Goal: Task Accomplishment & Management: Manage account settings

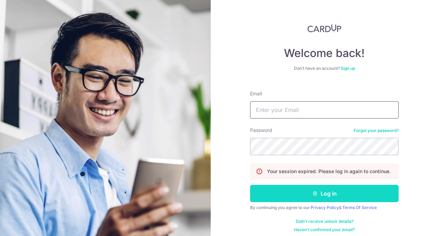
type input "[EMAIL_ADDRESS][DOMAIN_NAME]"
click at [310, 199] on button "Log in" at bounding box center [324, 193] width 148 height 17
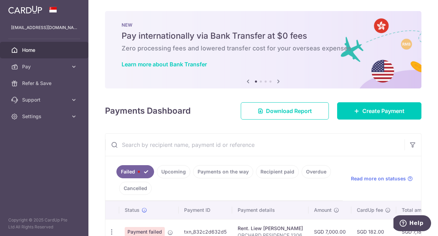
scroll to position [42, 0]
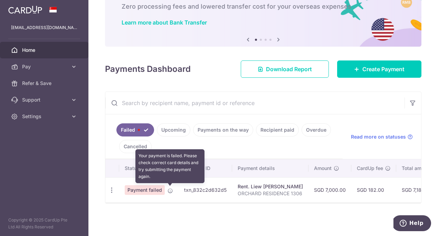
click at [172, 191] on icon at bounding box center [170, 191] width 6 height 6
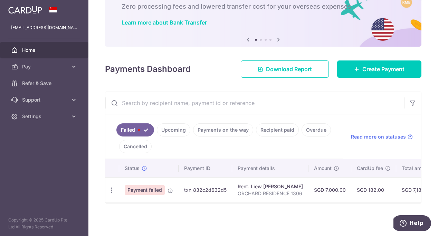
click at [168, 132] on link "Upcoming" at bounding box center [173, 129] width 33 height 13
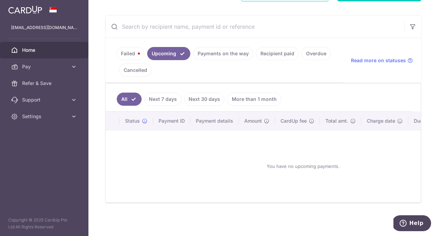
click at [233, 51] on link "Payments on the way" at bounding box center [223, 53] width 60 height 13
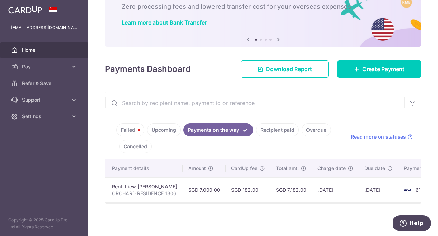
scroll to position [0, 155]
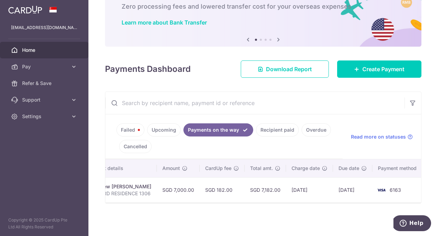
click at [130, 127] on link "Failed" at bounding box center [130, 129] width 28 height 13
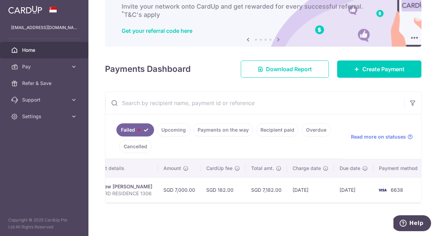
scroll to position [0, 0]
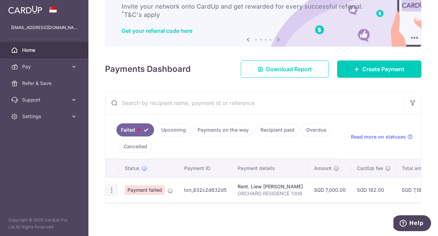
click at [110, 191] on icon "button" at bounding box center [111, 189] width 7 height 7
click at [121, 207] on link "Update payment" at bounding box center [142, 209] width 72 height 17
radio input "true"
type input "7,000.00"
type input "ORCHARD RESIDENCE 1306"
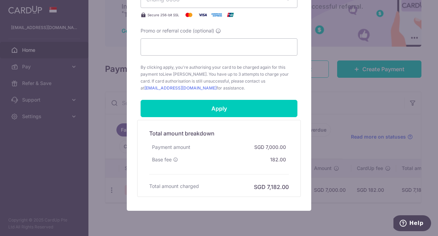
scroll to position [300, 0]
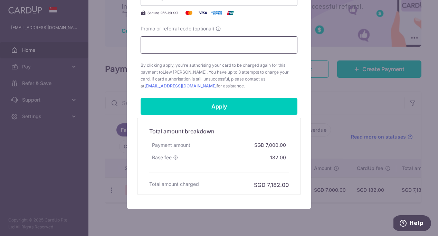
click at [235, 49] on input "Promo or referral code (optional)" at bounding box center [218, 44] width 157 height 17
type input "s"
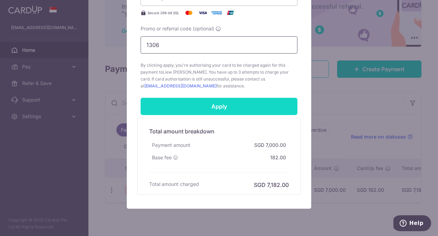
type input "1306"
click at [241, 108] on input "Apply" at bounding box center [218, 106] width 157 height 17
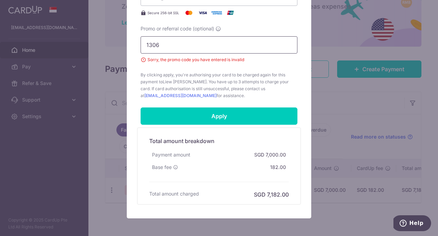
drag, startPoint x: 228, startPoint y: 44, endPoint x: 91, endPoint y: 41, distance: 136.4
click at [91, 41] on div "Edit payment By clicking apply, you will make changes to all payments to Liew E…" at bounding box center [219, 118] width 438 height 236
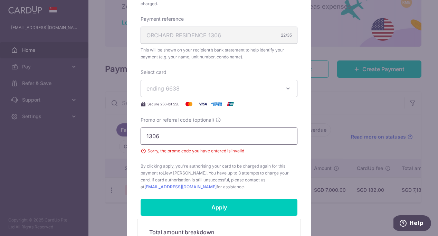
scroll to position [186, 0]
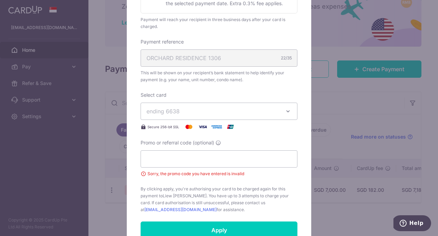
click at [177, 105] on button "ending 6638" at bounding box center [218, 111] width 157 height 17
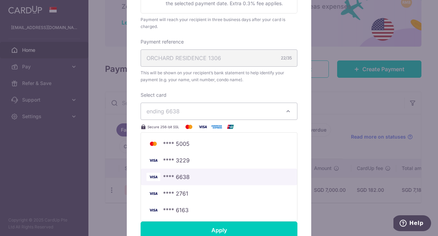
click at [191, 174] on span "**** 6638" at bounding box center [218, 177] width 145 height 8
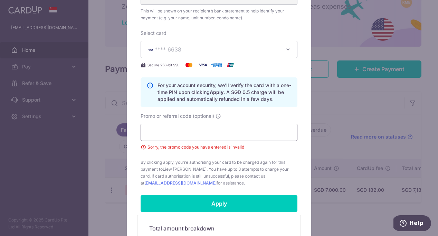
scroll to position [292, 0]
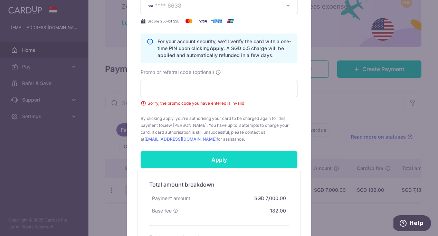
click at [212, 165] on input "Apply" at bounding box center [218, 159] width 157 height 17
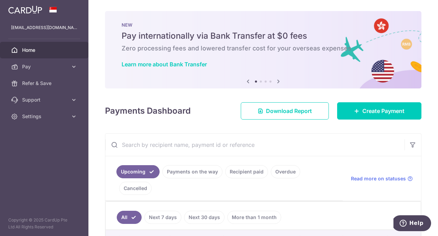
scroll to position [55, 0]
